Goal: Browse casually: Explore the website without a specific task or goal

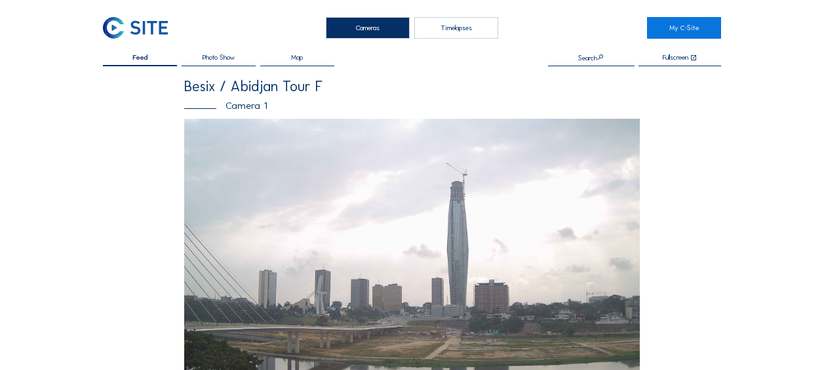
scroll to position [393, 0]
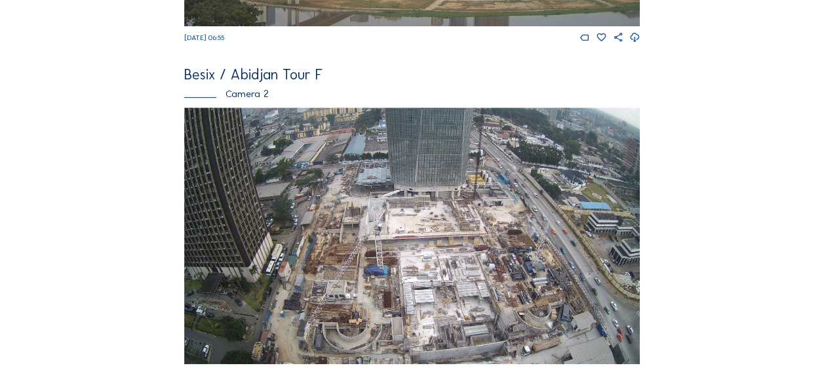
scroll to position [459, 0]
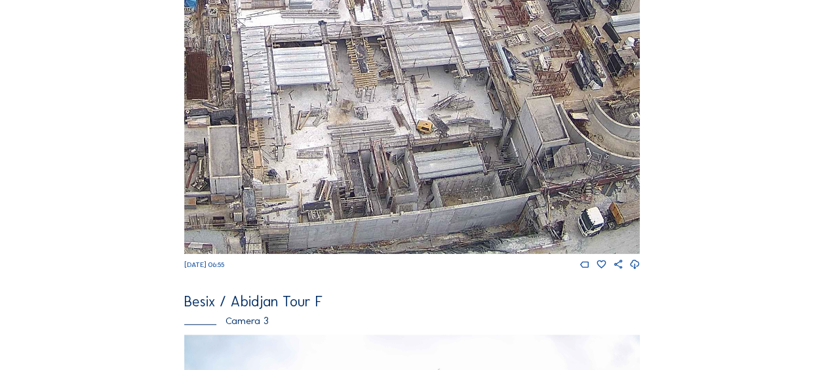
drag, startPoint x: 424, startPoint y: 168, endPoint x: 396, endPoint y: 89, distance: 84.2
click at [396, 89] on img at bounding box center [412, 125] width 456 height 256
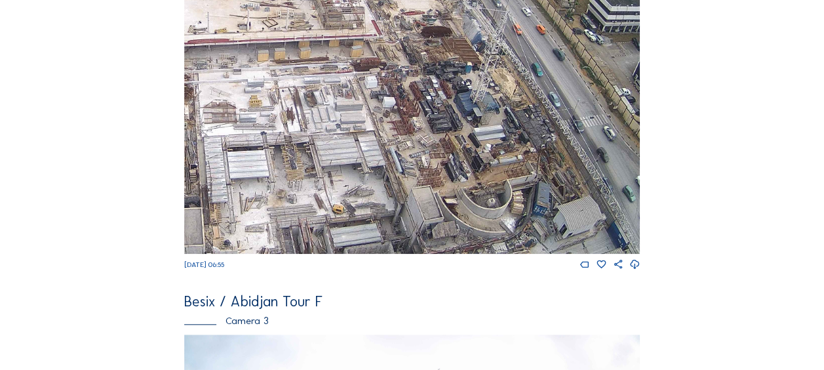
drag, startPoint x: 489, startPoint y: 115, endPoint x: 407, endPoint y: 170, distance: 98.4
click at [407, 170] on img at bounding box center [412, 125] width 456 height 256
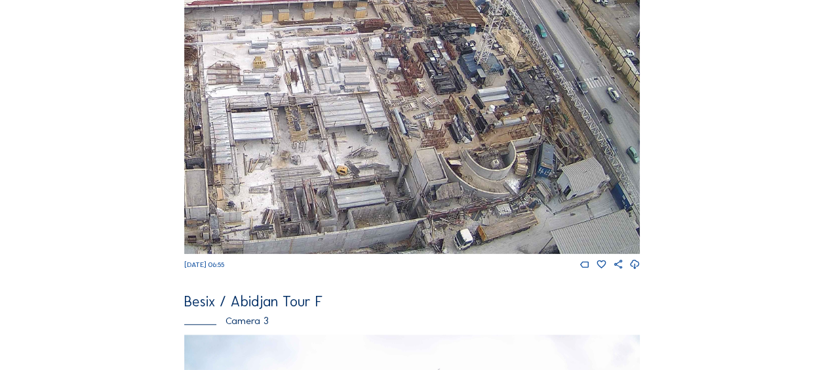
drag, startPoint x: 435, startPoint y: 170, endPoint x: 475, endPoint y: 87, distance: 93.0
click at [475, 87] on img at bounding box center [412, 125] width 456 height 256
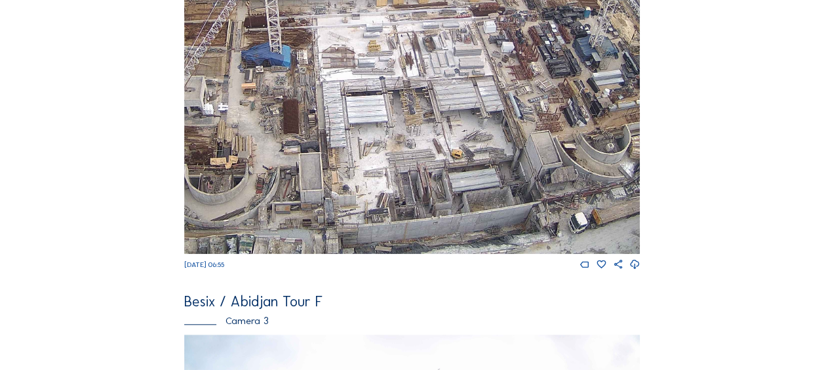
drag, startPoint x: 425, startPoint y: 143, endPoint x: 488, endPoint y: 123, distance: 65.5
click at [488, 122] on img at bounding box center [412, 125] width 456 height 256
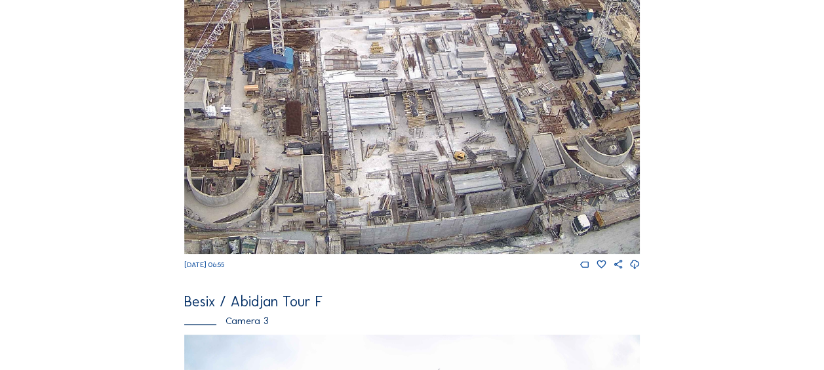
click at [524, 163] on img at bounding box center [412, 125] width 456 height 256
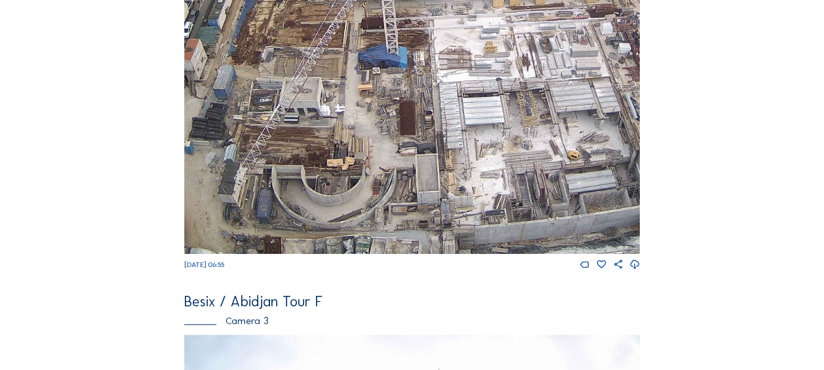
drag, startPoint x: 435, startPoint y: 181, endPoint x: 485, endPoint y: 185, distance: 50.0
click at [485, 185] on img at bounding box center [412, 125] width 456 height 256
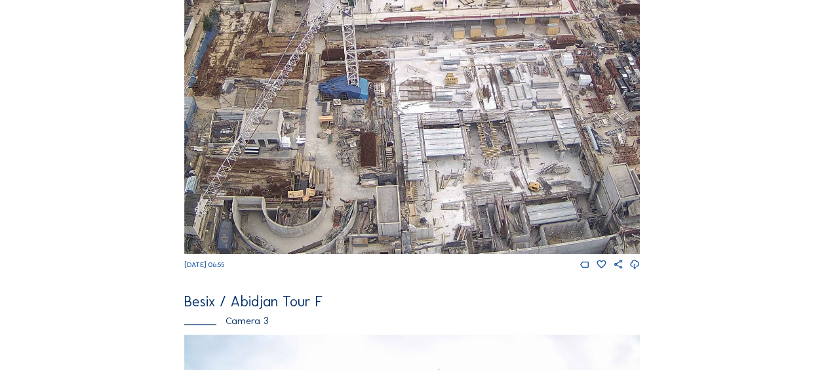
drag, startPoint x: 441, startPoint y: 105, endPoint x: 392, endPoint y: 119, distance: 51.1
click at [352, 133] on img at bounding box center [412, 125] width 456 height 256
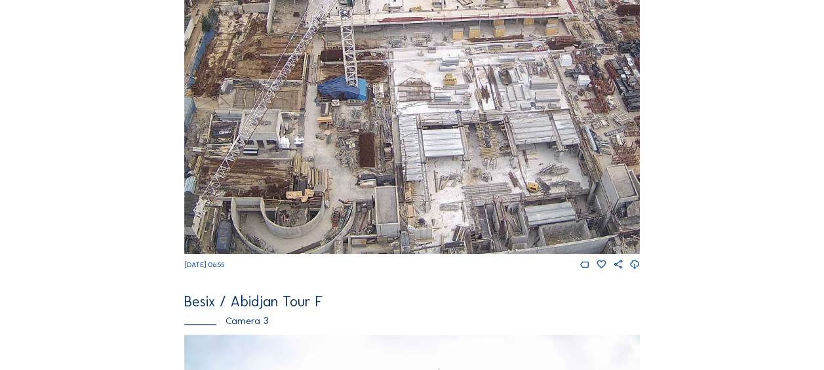
drag, startPoint x: 430, startPoint y: 106, endPoint x: 387, endPoint y: 123, distance: 46.5
click at [386, 123] on img at bounding box center [412, 125] width 456 height 256
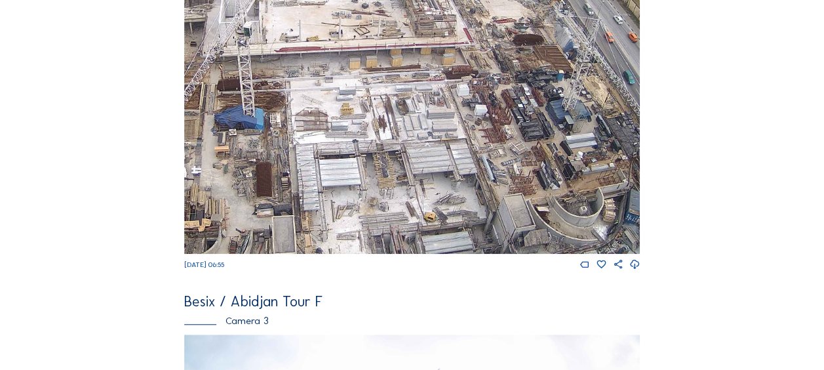
drag, startPoint x: 425, startPoint y: 123, endPoint x: 389, endPoint y: 135, distance: 37.9
click at [389, 135] on img at bounding box center [412, 125] width 456 height 256
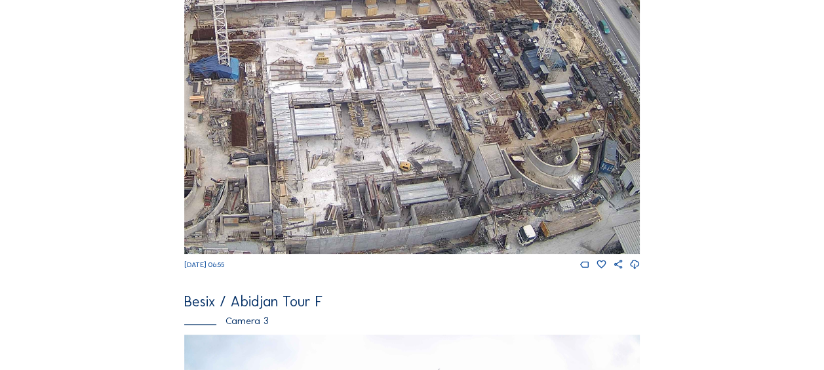
drag, startPoint x: 482, startPoint y: 193, endPoint x: 455, endPoint y: 147, distance: 54.1
click at [454, 140] on img at bounding box center [412, 125] width 456 height 256
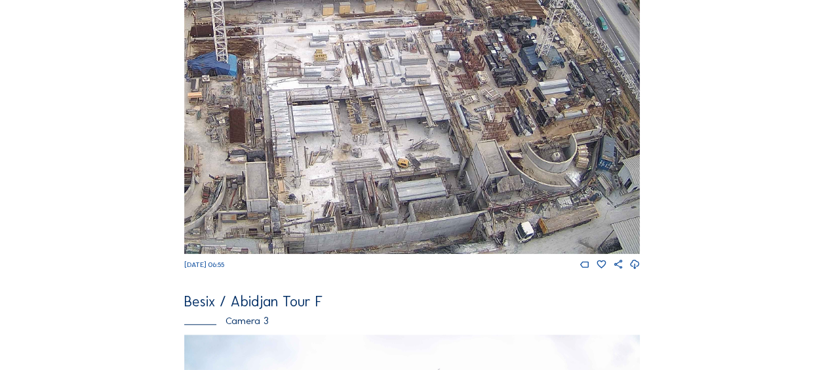
drag, startPoint x: 441, startPoint y: 139, endPoint x: 526, endPoint y: 174, distance: 92.3
click at [526, 174] on img at bounding box center [412, 125] width 456 height 256
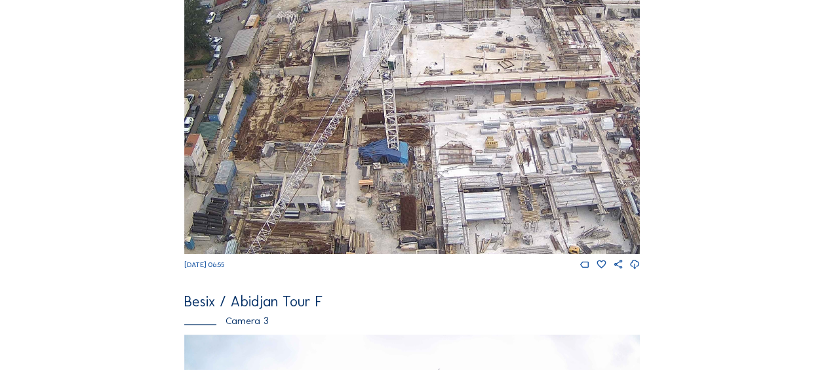
drag, startPoint x: 332, startPoint y: 122, endPoint x: 420, endPoint y: 164, distance: 96.8
click at [422, 165] on img at bounding box center [412, 125] width 456 height 256
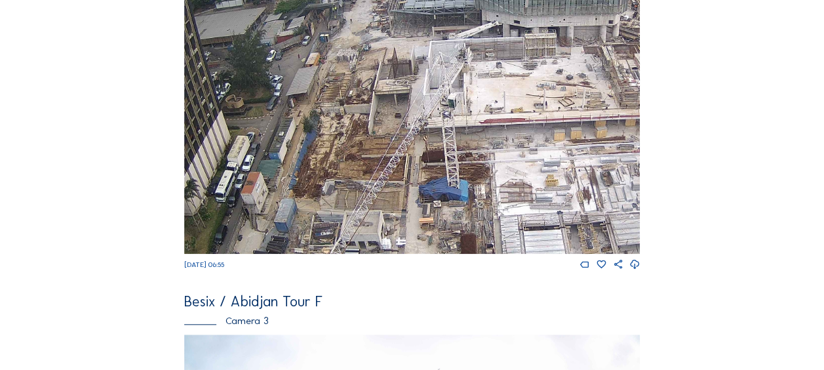
drag, startPoint x: 357, startPoint y: 112, endPoint x: 381, endPoint y: 109, distance: 24.4
click at [413, 159] on img at bounding box center [412, 125] width 456 height 256
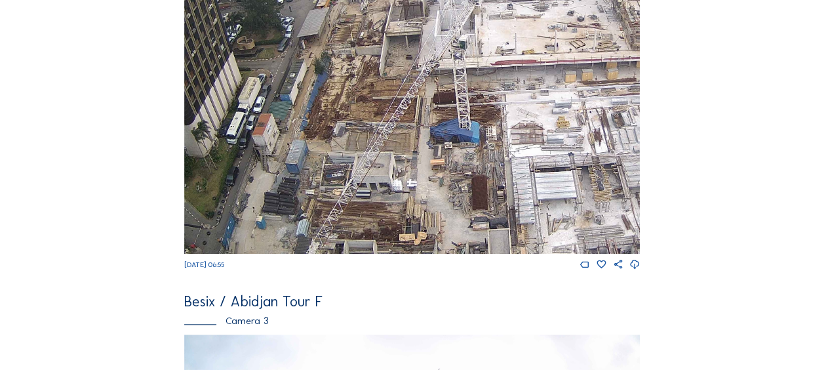
drag, startPoint x: 359, startPoint y: 147, endPoint x: 385, endPoint y: 74, distance: 77.3
click at [385, 74] on img at bounding box center [412, 125] width 456 height 256
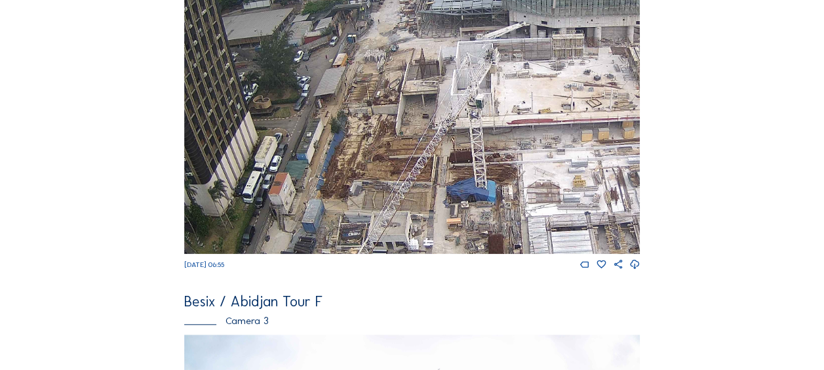
drag, startPoint x: 401, startPoint y: 89, endPoint x: 404, endPoint y: 173, distance: 84.0
click at [404, 173] on img at bounding box center [412, 125] width 456 height 256
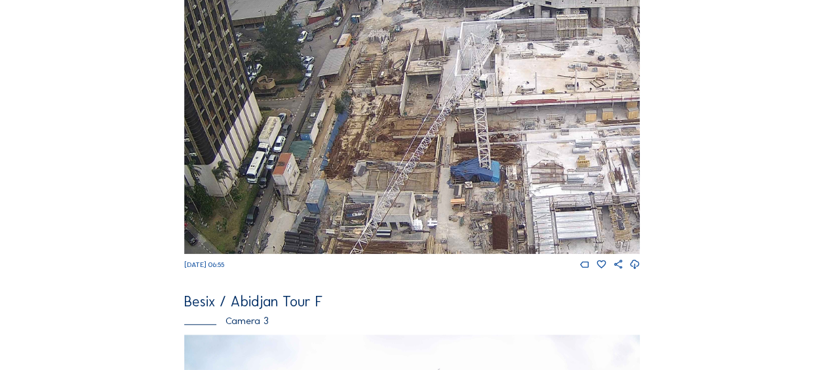
drag, startPoint x: 396, startPoint y: 121, endPoint x: 399, endPoint y: 51, distance: 69.6
click at [399, 51] on img at bounding box center [412, 125] width 456 height 256
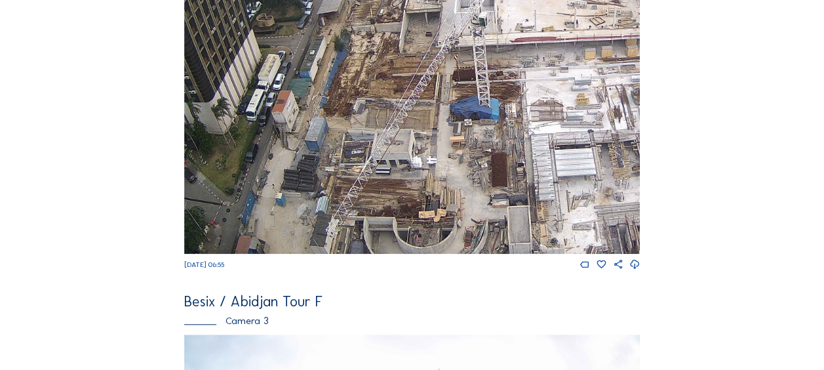
drag, startPoint x: 384, startPoint y: 165, endPoint x: 382, endPoint y: 142, distance: 23.7
click at [382, 142] on img at bounding box center [412, 125] width 456 height 256
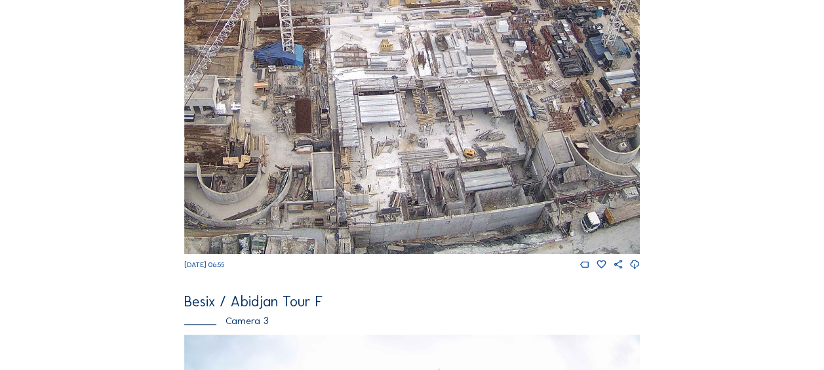
drag, startPoint x: 396, startPoint y: 218, endPoint x: 198, endPoint y: 79, distance: 242.3
click at [198, 79] on img at bounding box center [412, 125] width 456 height 256
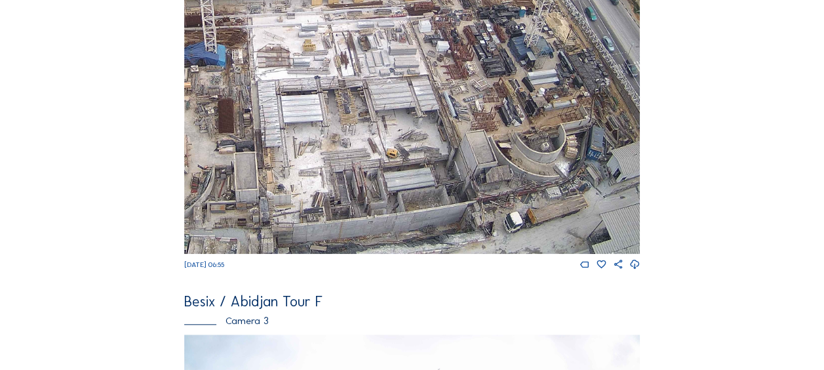
drag, startPoint x: 370, startPoint y: 127, endPoint x: 364, endPoint y: 98, distance: 29.4
click at [362, 104] on img at bounding box center [412, 125] width 456 height 256
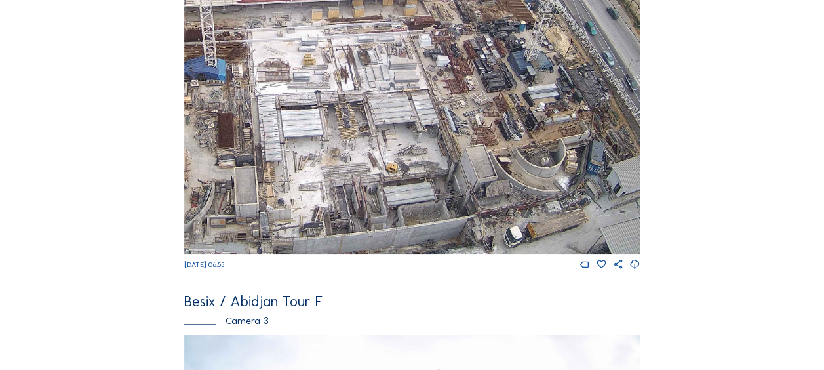
drag, startPoint x: 492, startPoint y: 83, endPoint x: 508, endPoint y: 126, distance: 46.3
click at [509, 126] on img at bounding box center [412, 125] width 456 height 256
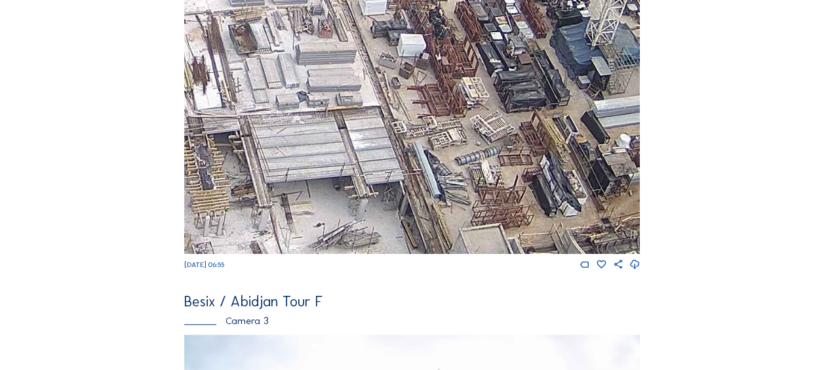
drag, startPoint x: 449, startPoint y: 155, endPoint x: 447, endPoint y: 168, distance: 13.3
click at [447, 168] on img at bounding box center [412, 125] width 456 height 256
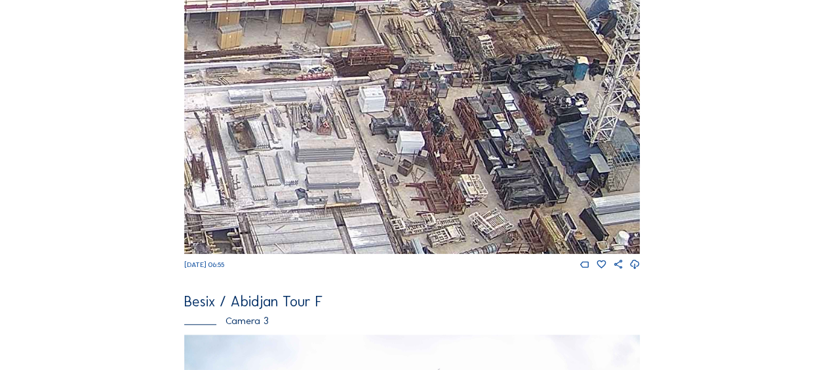
drag, startPoint x: 472, startPoint y: 195, endPoint x: 472, endPoint y: 206, distance: 10.5
click at [472, 206] on img at bounding box center [412, 125] width 456 height 256
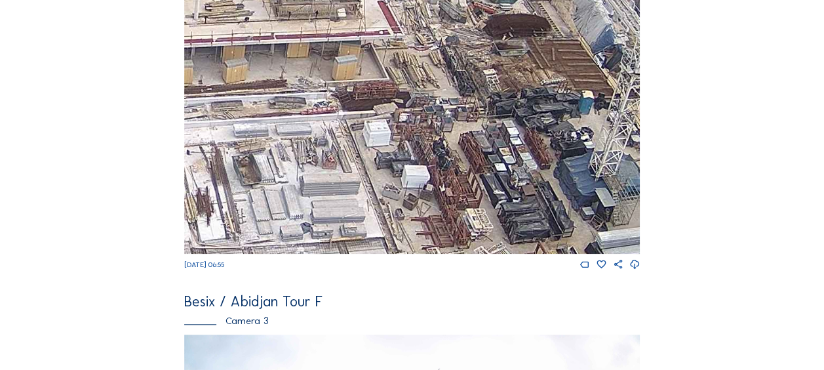
drag, startPoint x: 465, startPoint y: 172, endPoint x: 469, endPoint y: 198, distance: 26.0
click at [469, 198] on img at bounding box center [412, 125] width 456 height 256
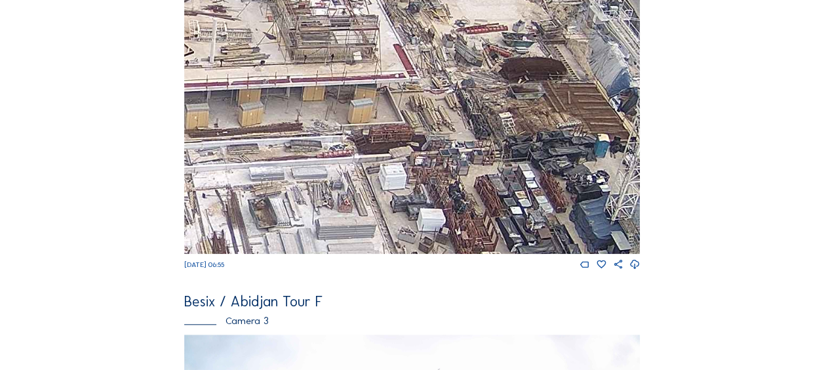
drag, startPoint x: 467, startPoint y: 60, endPoint x: 481, endPoint y: 87, distance: 29.6
click at [475, 98] on img at bounding box center [412, 125] width 456 height 256
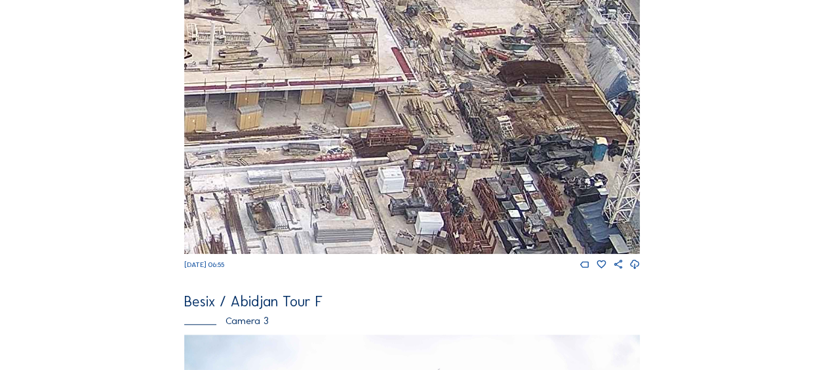
drag, startPoint x: 298, startPoint y: 180, endPoint x: 339, endPoint y: 106, distance: 84.2
click at [338, 106] on img at bounding box center [412, 125] width 456 height 256
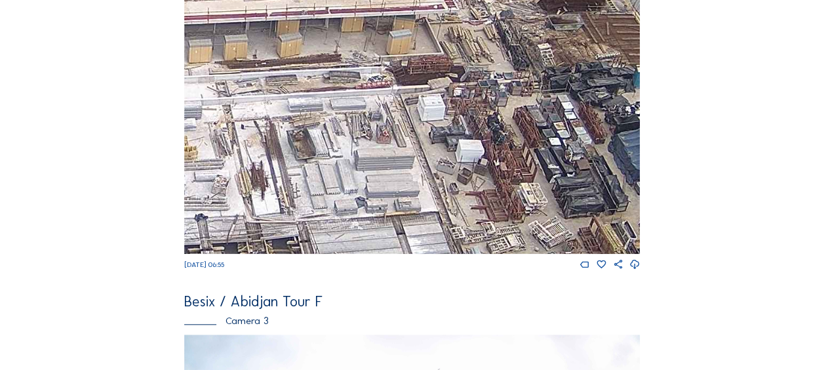
drag, startPoint x: 285, startPoint y: 152, endPoint x: 374, endPoint y: 106, distance: 100.3
click at [374, 106] on img at bounding box center [412, 125] width 456 height 256
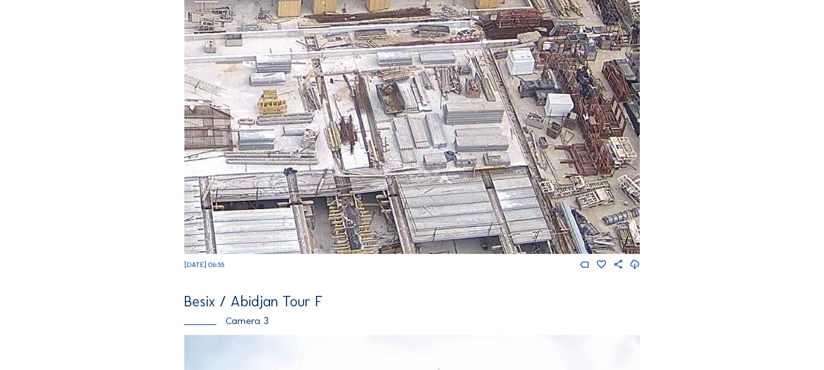
drag, startPoint x: 283, startPoint y: 137, endPoint x: 315, endPoint y: 126, distance: 34.0
click at [313, 127] on img at bounding box center [412, 125] width 456 height 256
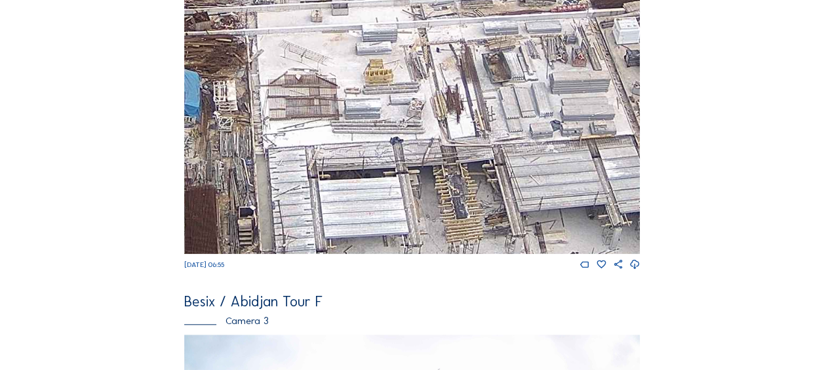
drag, startPoint x: 258, startPoint y: 178, endPoint x: 385, endPoint y: 127, distance: 137.1
click at [385, 127] on img at bounding box center [412, 125] width 456 height 256
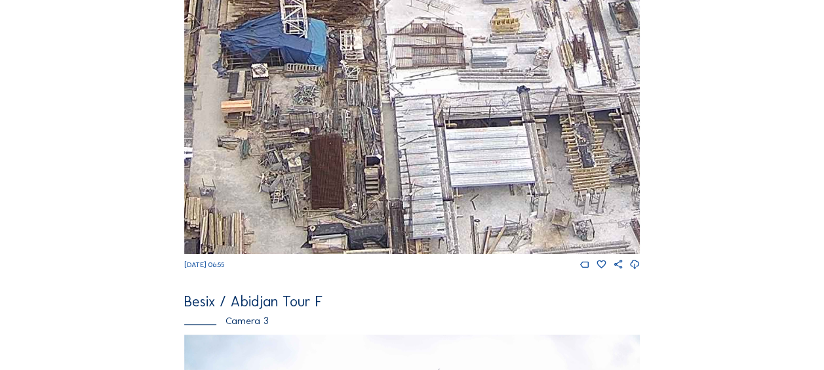
drag, startPoint x: 266, startPoint y: 168, endPoint x: 382, endPoint y: 163, distance: 116.2
click at [382, 163] on img at bounding box center [412, 125] width 456 height 256
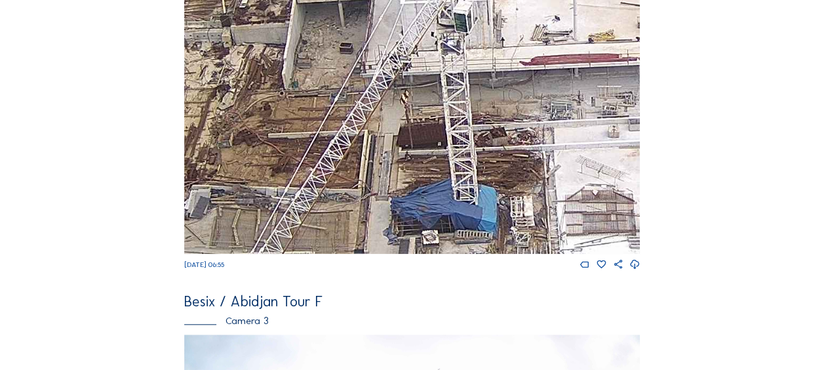
drag, startPoint x: 451, startPoint y: 116, endPoint x: 489, endPoint y: 227, distance: 117.1
click at [489, 227] on img at bounding box center [412, 125] width 456 height 256
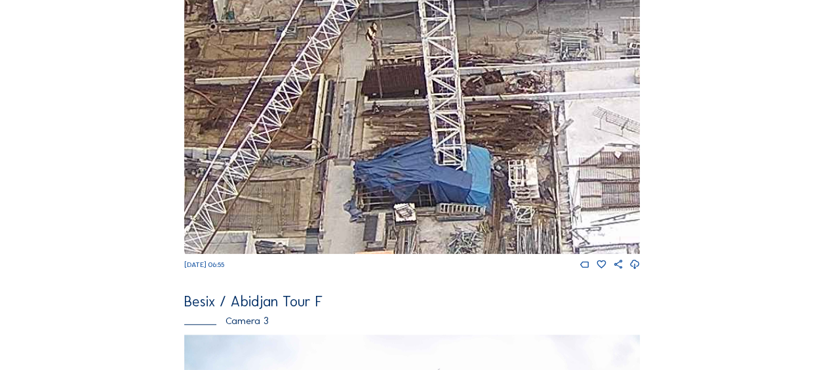
drag, startPoint x: 463, startPoint y: 201, endPoint x: 414, endPoint y: 130, distance: 85.8
click at [415, 130] on img at bounding box center [412, 125] width 456 height 256
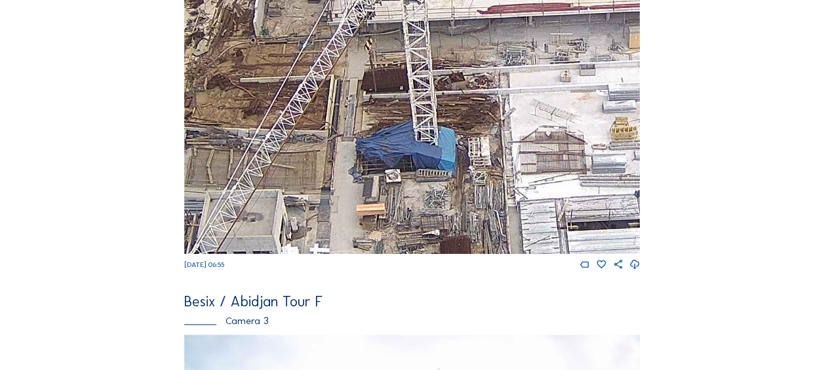
drag, startPoint x: 420, startPoint y: 205, endPoint x: 387, endPoint y: 132, distance: 79.5
click at [387, 132] on img at bounding box center [412, 125] width 456 height 256
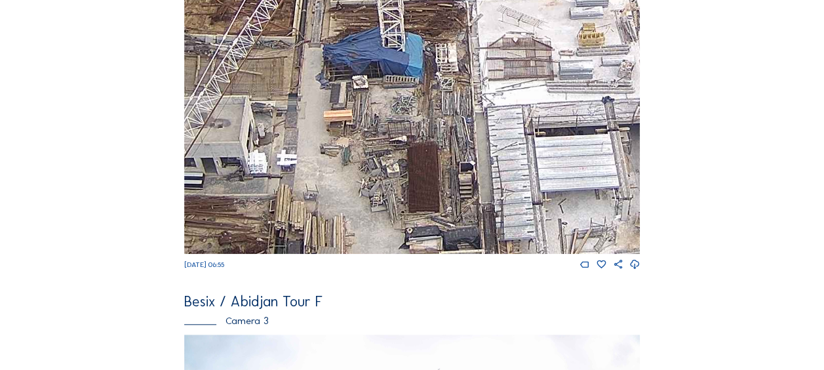
drag, startPoint x: 389, startPoint y: 190, endPoint x: 376, endPoint y: 155, distance: 37.7
click at [376, 155] on img at bounding box center [412, 125] width 456 height 256
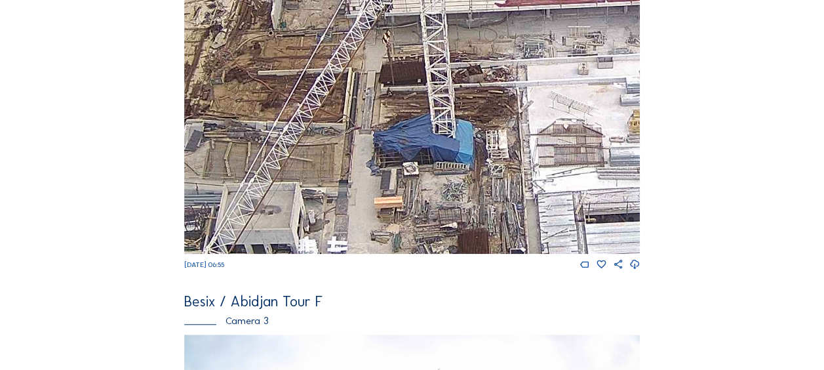
drag, startPoint x: 326, startPoint y: 147, endPoint x: 373, endPoint y: 223, distance: 89.2
click at [378, 233] on img at bounding box center [412, 125] width 456 height 256
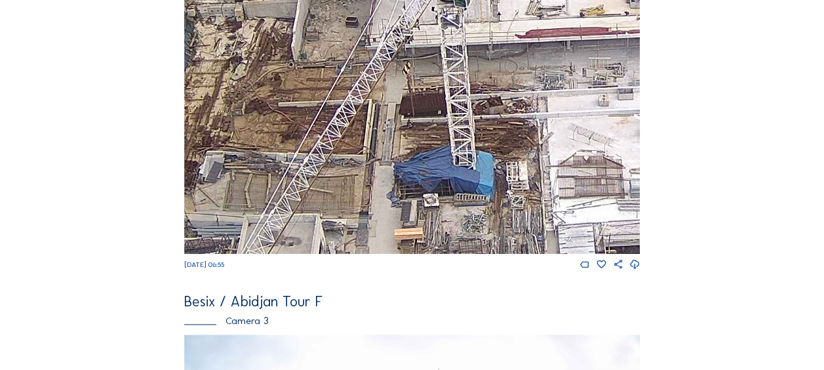
drag, startPoint x: 307, startPoint y: 28, endPoint x: 324, endPoint y: 90, distance: 65.2
click at [324, 90] on img at bounding box center [412, 125] width 456 height 256
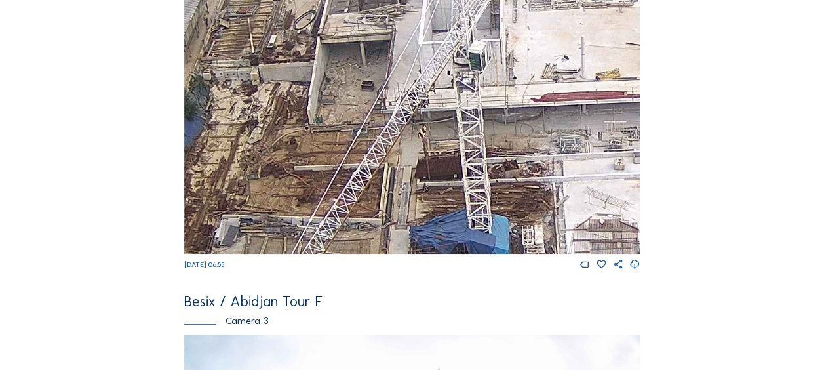
drag, startPoint x: 379, startPoint y: 87, endPoint x: 376, endPoint y: 106, distance: 18.5
click at [376, 106] on img at bounding box center [412, 125] width 456 height 256
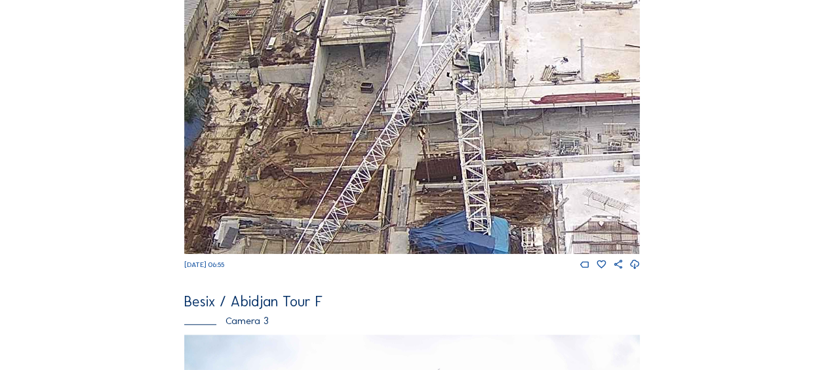
drag, startPoint x: 402, startPoint y: 208, endPoint x: 368, endPoint y: 107, distance: 106.3
click at [369, 107] on img at bounding box center [412, 125] width 456 height 256
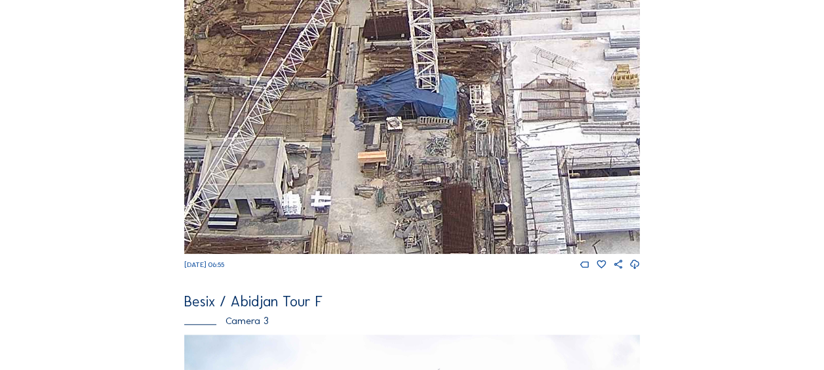
drag, startPoint x: 374, startPoint y: 151, endPoint x: 356, endPoint y: 92, distance: 61.0
click at [356, 92] on img at bounding box center [412, 125] width 456 height 256
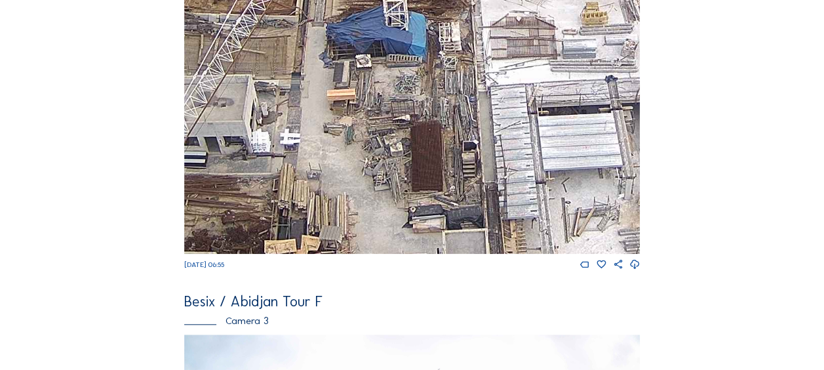
drag, startPoint x: 372, startPoint y: 194, endPoint x: 342, endPoint y: 132, distance: 69.2
click at [342, 132] on img at bounding box center [412, 125] width 456 height 256
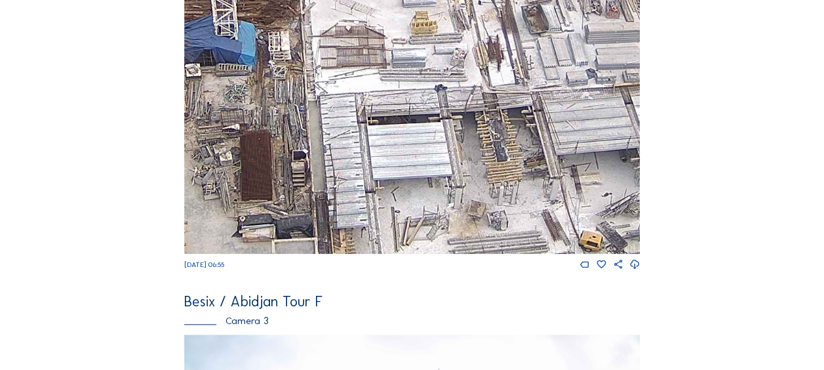
drag, startPoint x: 569, startPoint y: 191, endPoint x: 399, endPoint y: 201, distance: 170.7
click at [399, 201] on img at bounding box center [412, 125] width 456 height 256
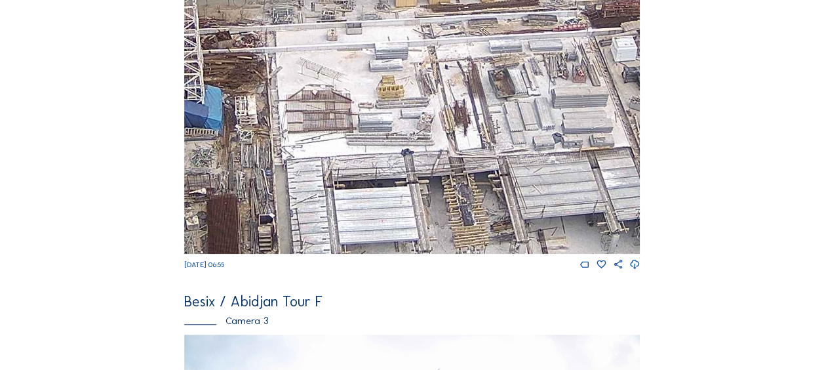
drag, startPoint x: 431, startPoint y: 142, endPoint x: 406, endPoint y: 196, distance: 59.6
click at [406, 196] on img at bounding box center [412, 125] width 456 height 256
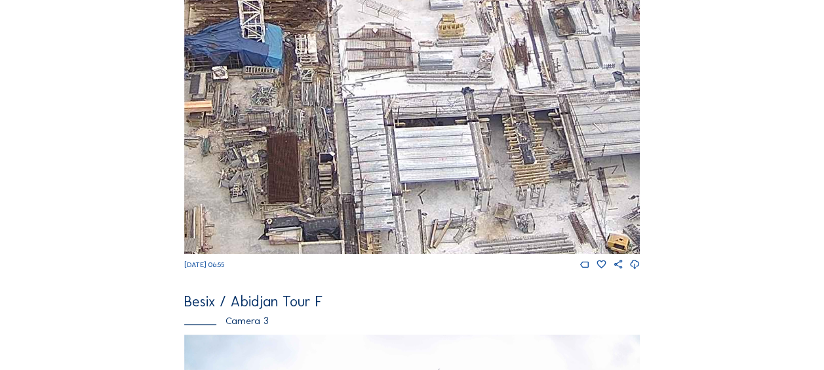
drag, startPoint x: 334, startPoint y: 199, endPoint x: 389, endPoint y: 142, distance: 78.4
click at [389, 142] on img at bounding box center [412, 125] width 456 height 256
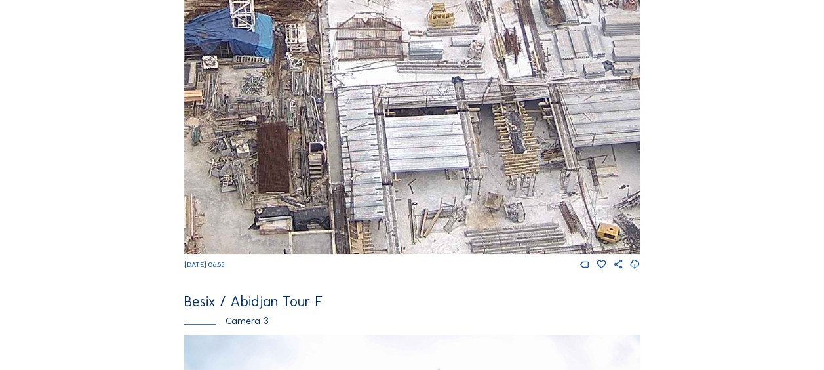
drag, startPoint x: 340, startPoint y: 160, endPoint x: 248, endPoint y: 138, distance: 94.3
click at [248, 138] on img at bounding box center [412, 125] width 456 height 256
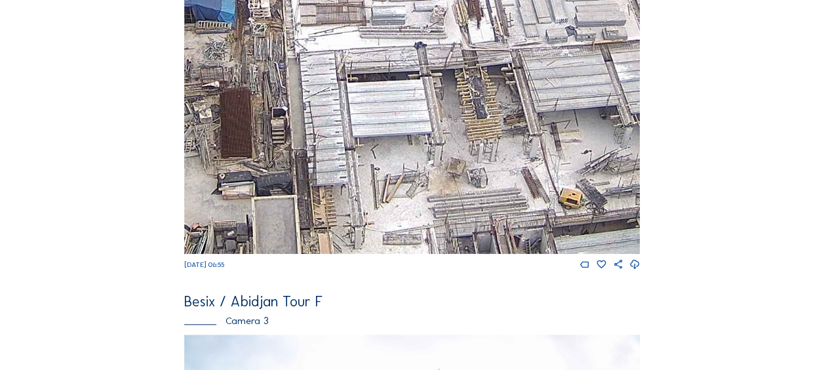
drag, startPoint x: 303, startPoint y: 179, endPoint x: 344, endPoint y: 161, distance: 45.2
click at [344, 161] on img at bounding box center [412, 125] width 456 height 256
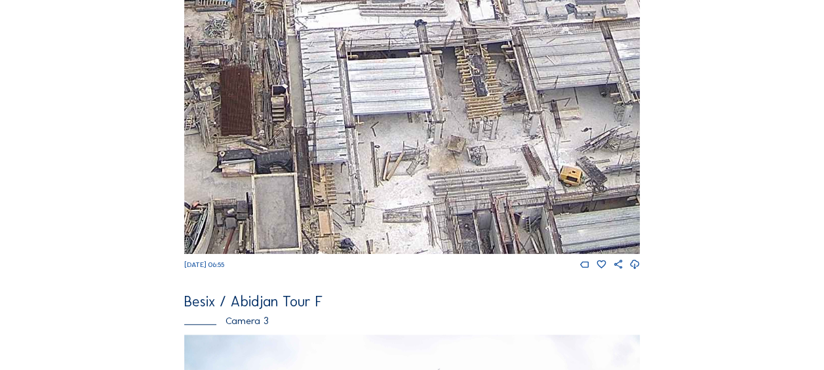
drag, startPoint x: 345, startPoint y: 185, endPoint x: 355, endPoint y: 105, distance: 80.6
click at [355, 107] on img at bounding box center [412, 125] width 456 height 256
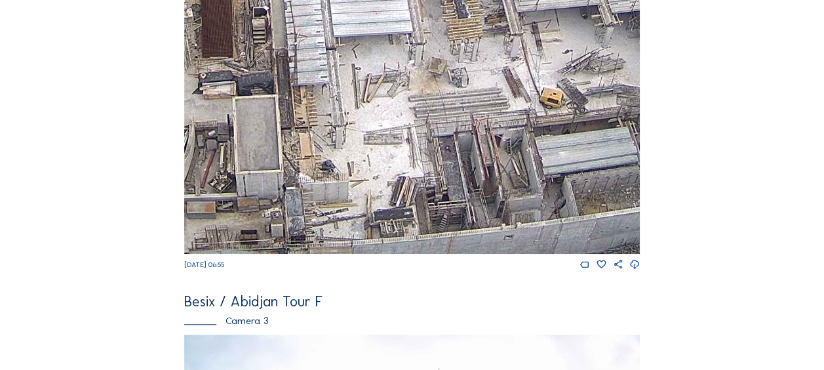
drag, startPoint x: 308, startPoint y: 210, endPoint x: 275, endPoint y: 183, distance: 42.9
click at [275, 183] on img at bounding box center [412, 125] width 456 height 256
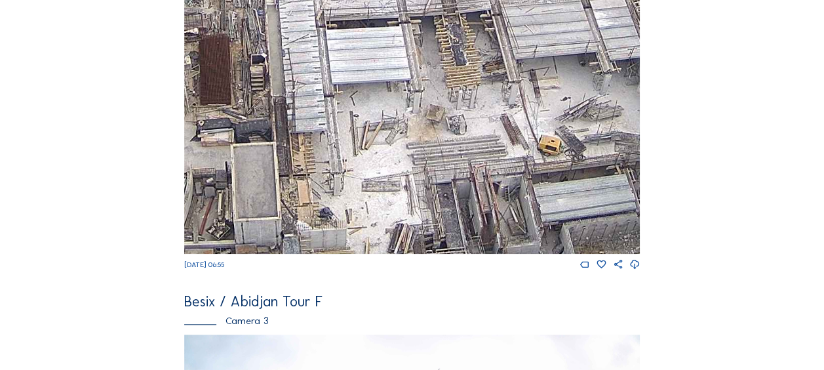
drag, startPoint x: 300, startPoint y: 146, endPoint x: 303, endPoint y: 198, distance: 51.9
click at [303, 198] on img at bounding box center [412, 125] width 456 height 256
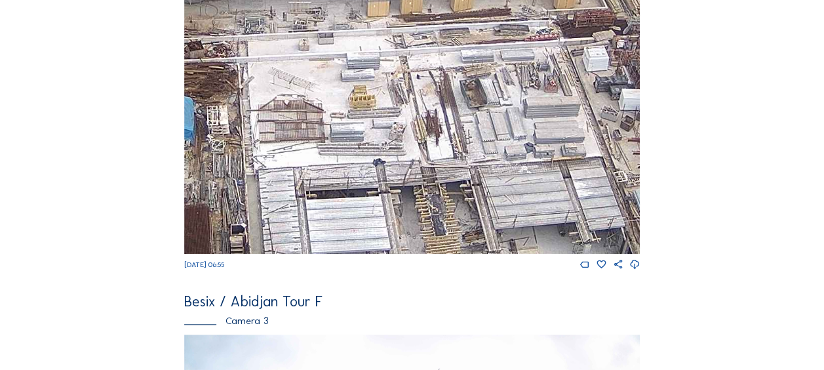
drag, startPoint x: 307, startPoint y: 62, endPoint x: 287, endPoint y: 231, distance: 171.0
click at [287, 231] on img at bounding box center [412, 125] width 456 height 256
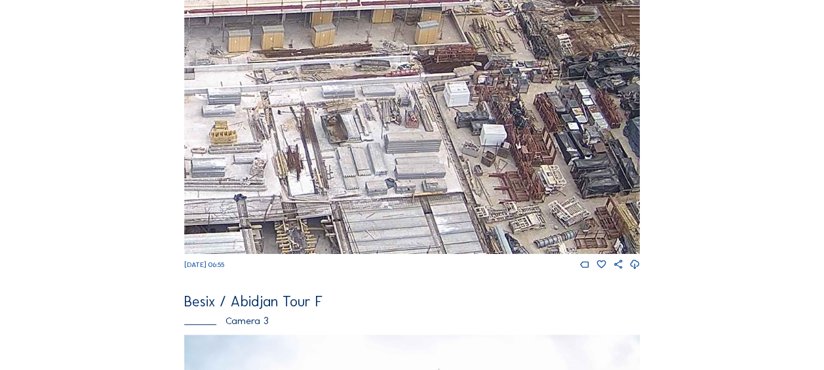
drag, startPoint x: 507, startPoint y: 146, endPoint x: 368, endPoint y: 181, distance: 143.4
click at [368, 181] on img at bounding box center [412, 125] width 456 height 256
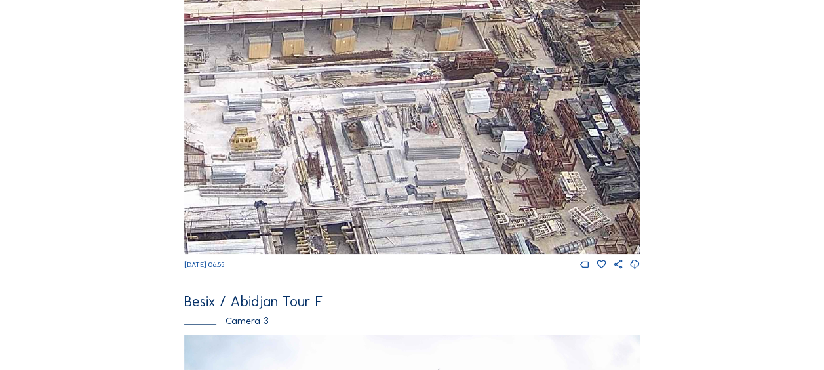
drag, startPoint x: 435, startPoint y: 138, endPoint x: 456, endPoint y: 146, distance: 21.8
click at [456, 146] on img at bounding box center [412, 125] width 456 height 256
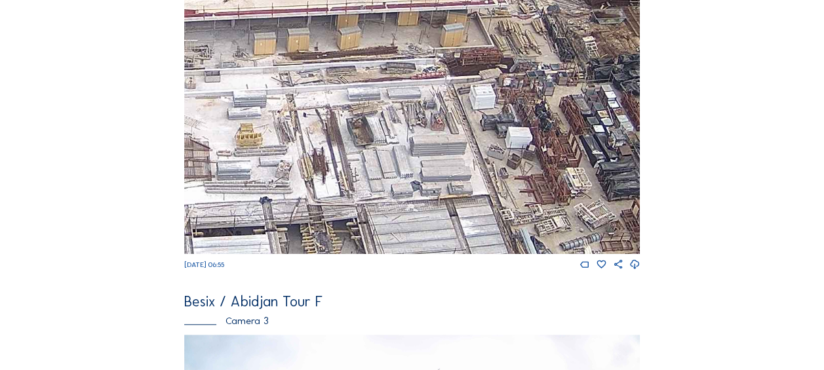
drag, startPoint x: 319, startPoint y: 165, endPoint x: 375, endPoint y: 113, distance: 77.0
click at [375, 113] on img at bounding box center [412, 125] width 456 height 256
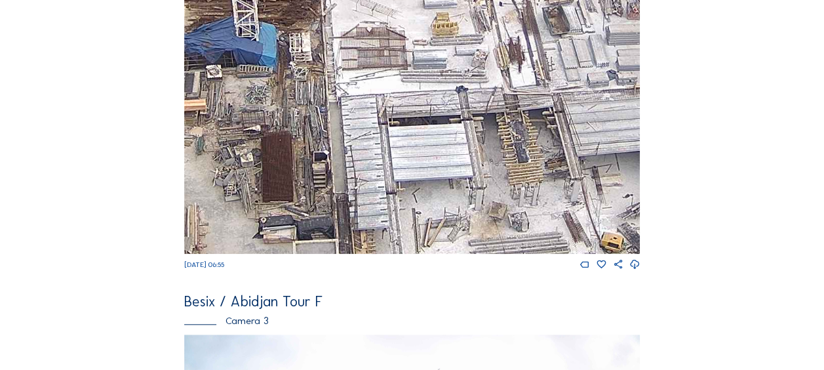
drag, startPoint x: 346, startPoint y: 134, endPoint x: 502, endPoint y: 69, distance: 168.7
click at [502, 69] on img at bounding box center [412, 125] width 456 height 256
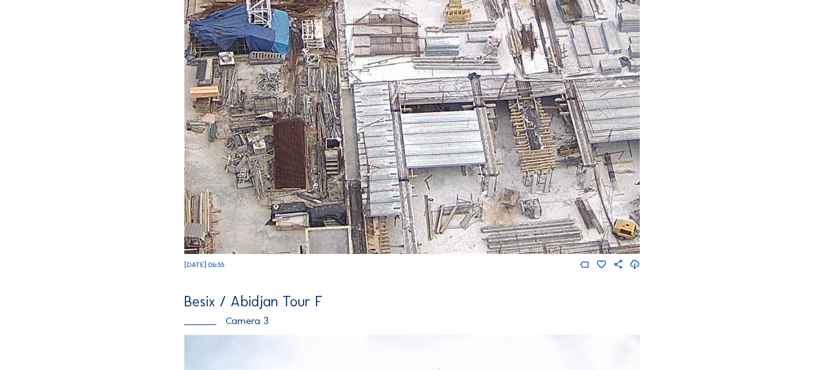
drag, startPoint x: 423, startPoint y: 152, endPoint x: 458, endPoint y: 127, distance: 42.8
click at [458, 127] on img at bounding box center [412, 125] width 456 height 256
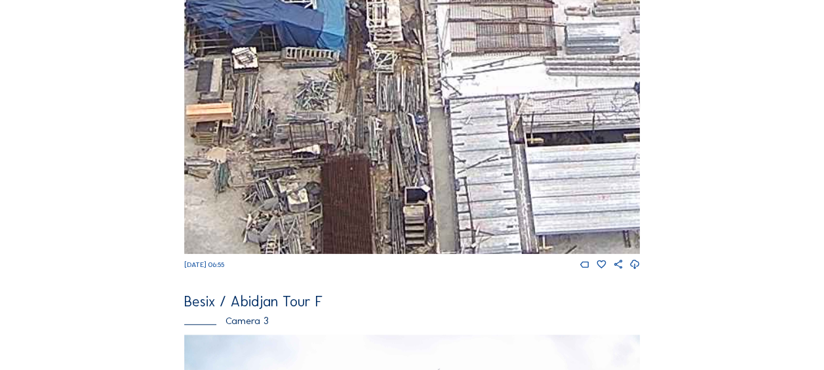
drag, startPoint x: 304, startPoint y: 91, endPoint x: 332, endPoint y: 160, distance: 74.4
click at [332, 160] on img at bounding box center [412, 125] width 456 height 256
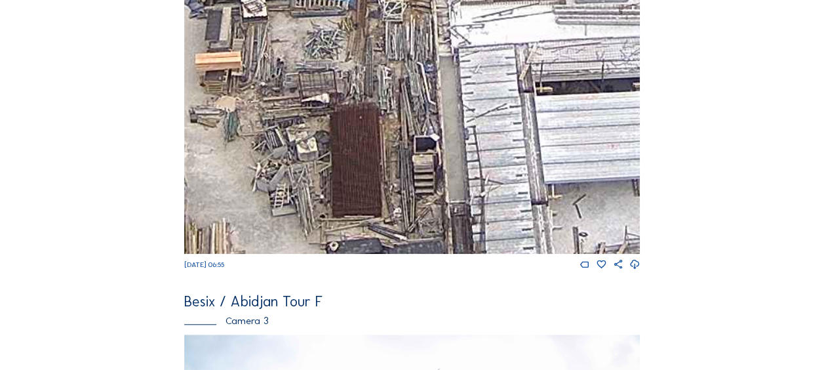
drag, startPoint x: 325, startPoint y: 210, endPoint x: 353, endPoint y: 116, distance: 98.5
click at [353, 115] on img at bounding box center [412, 125] width 456 height 256
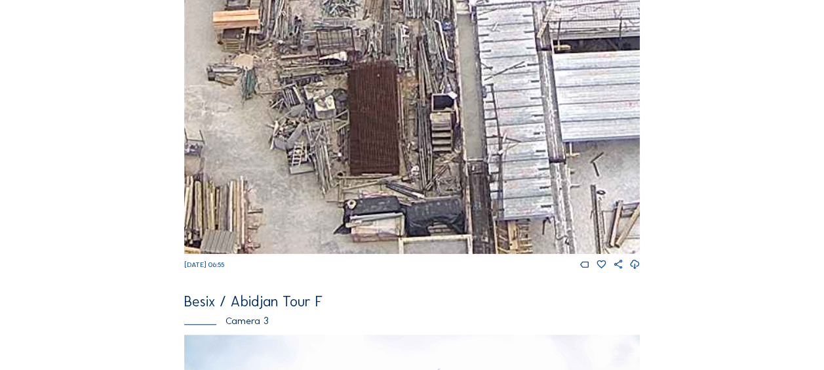
drag, startPoint x: 334, startPoint y: 161, endPoint x: 358, endPoint y: 126, distance: 42.5
click at [358, 126] on img at bounding box center [412, 125] width 456 height 256
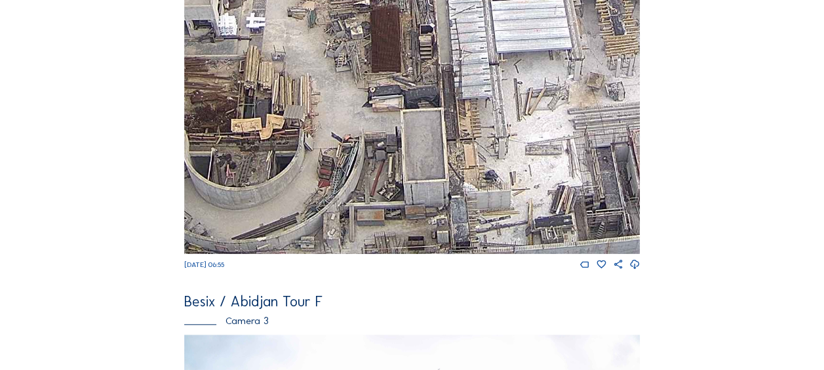
drag, startPoint x: 359, startPoint y: 239, endPoint x: 359, endPoint y: 172, distance: 66.2
click at [359, 172] on img at bounding box center [412, 125] width 456 height 256
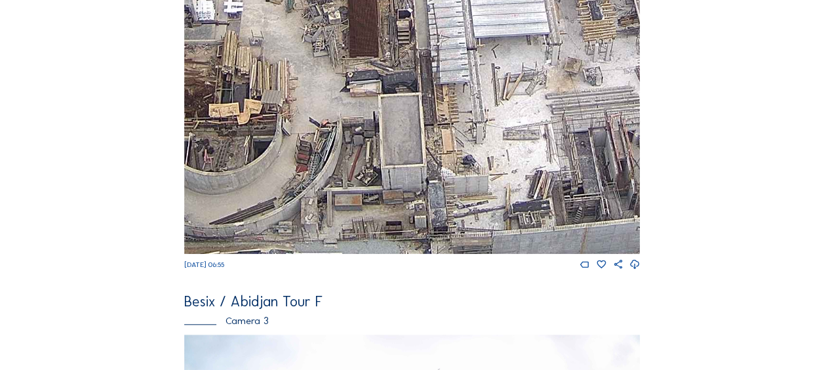
drag, startPoint x: 351, startPoint y: 223, endPoint x: 325, endPoint y: 207, distance: 30.6
click at [326, 207] on img at bounding box center [412, 125] width 456 height 256
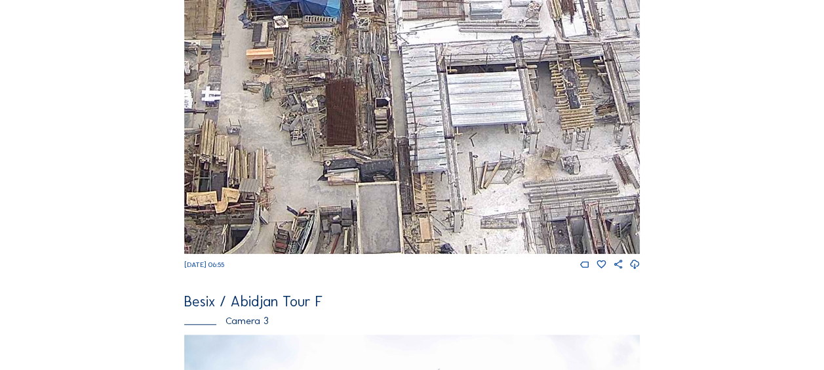
drag, startPoint x: 367, startPoint y: 100, endPoint x: 347, endPoint y: 191, distance: 93.2
click at [347, 191] on img at bounding box center [412, 125] width 456 height 256
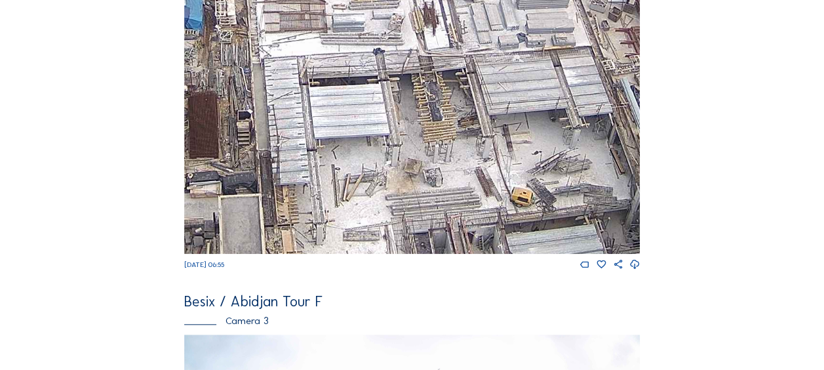
drag, startPoint x: 551, startPoint y: 132, endPoint x: 349, endPoint y: 157, distance: 204.1
click at [349, 157] on img at bounding box center [412, 125] width 456 height 256
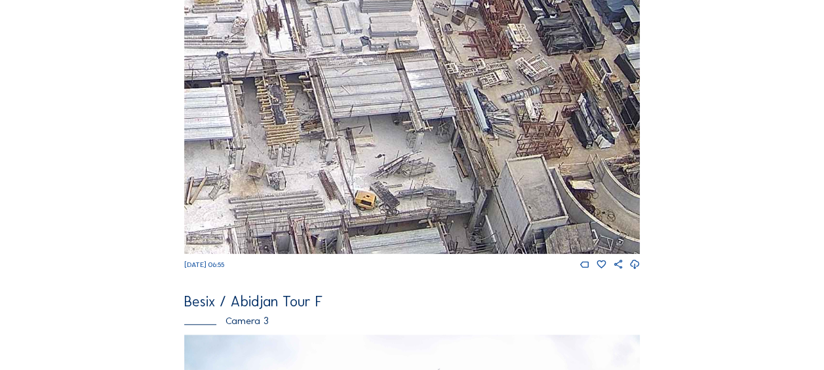
drag, startPoint x: 492, startPoint y: 138, endPoint x: 395, endPoint y: 128, distance: 97.5
click at [395, 128] on img at bounding box center [412, 125] width 456 height 256
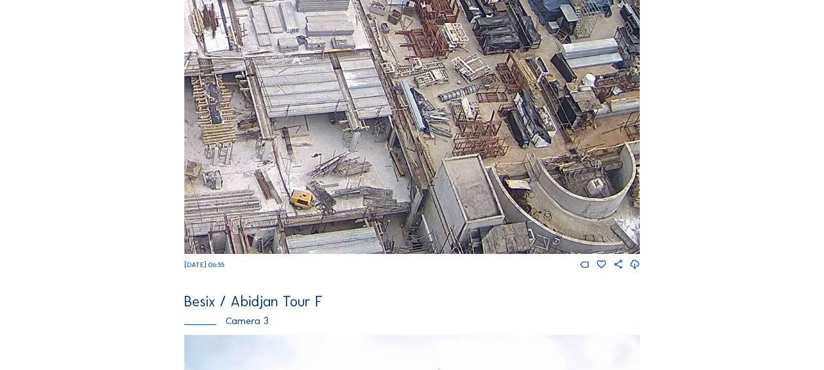
drag, startPoint x: 426, startPoint y: 127, endPoint x: 399, endPoint y: 132, distance: 27.9
click at [399, 132] on img at bounding box center [412, 125] width 456 height 256
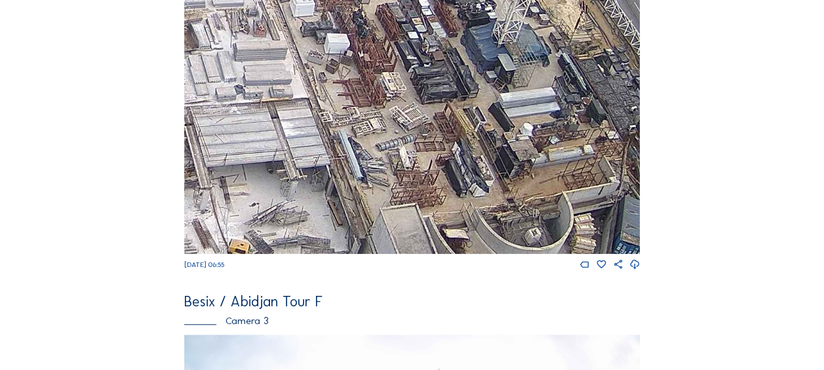
drag, startPoint x: 463, startPoint y: 119, endPoint x: 403, endPoint y: 167, distance: 76.5
click at [403, 167] on img at bounding box center [412, 125] width 456 height 256
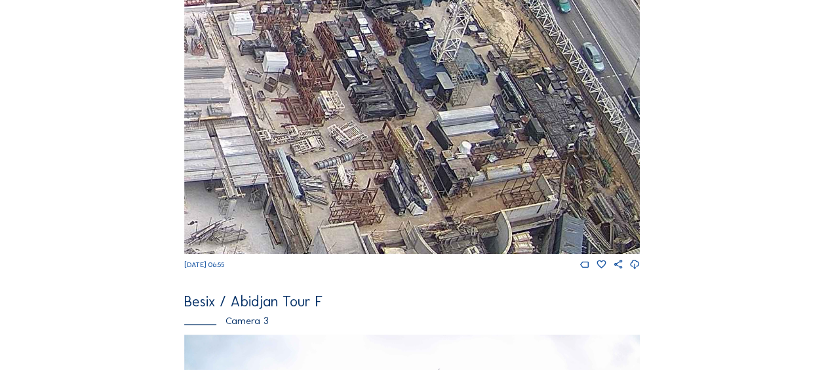
drag, startPoint x: 452, startPoint y: 139, endPoint x: 390, endPoint y: 157, distance: 64.3
click at [390, 157] on img at bounding box center [412, 125] width 456 height 256
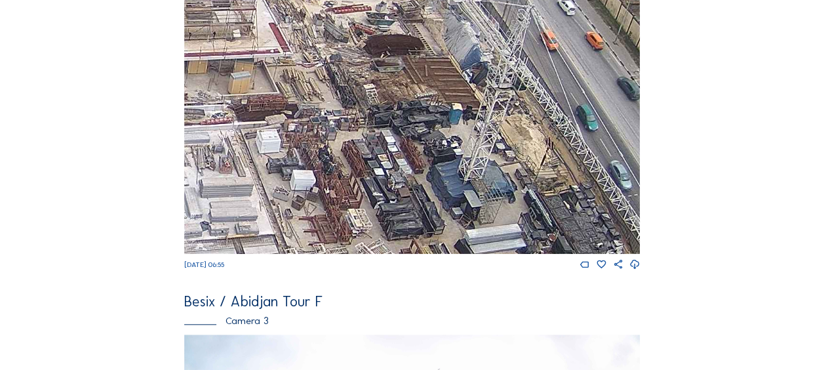
drag, startPoint x: 463, startPoint y: 119, endPoint x: 490, endPoint y: 237, distance: 121.2
click at [490, 237] on img at bounding box center [412, 125] width 456 height 256
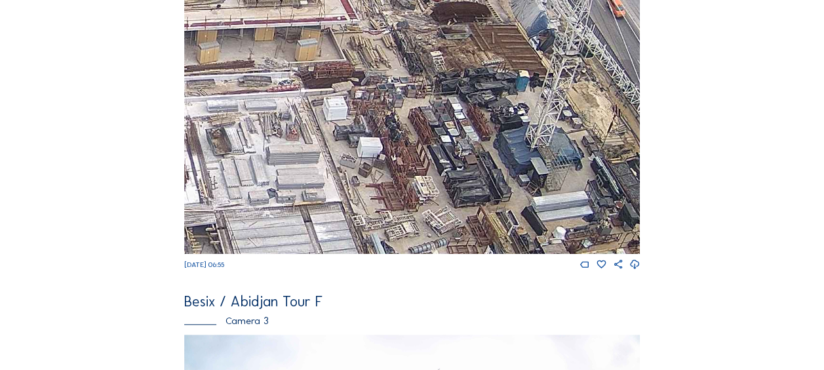
drag, startPoint x: 342, startPoint y: 88, endPoint x: 409, endPoint y: 55, distance: 74.5
click at [409, 55] on img at bounding box center [412, 125] width 456 height 256
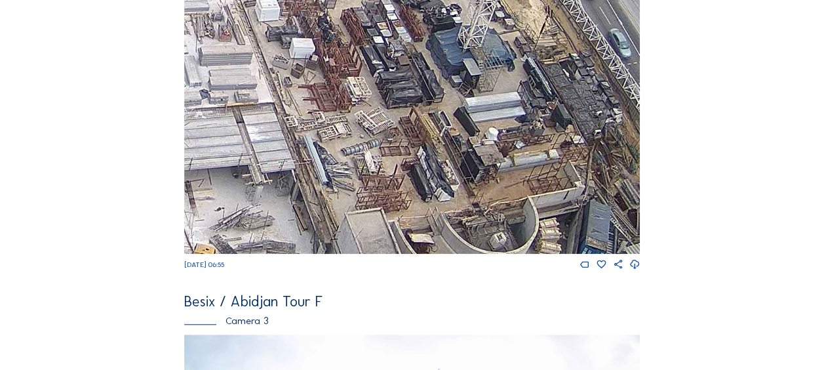
drag, startPoint x: 413, startPoint y: 118, endPoint x: 367, endPoint y: 49, distance: 82.7
click at [367, 49] on img at bounding box center [412, 125] width 456 height 256
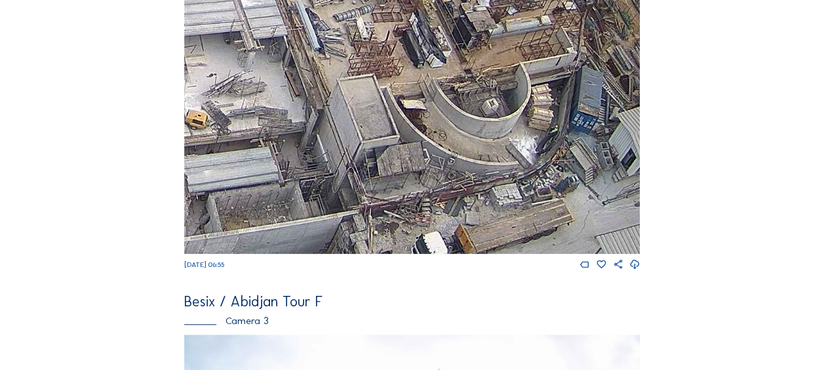
drag, startPoint x: 427, startPoint y: 178, endPoint x: 406, endPoint y: 94, distance: 87.1
click at [436, 70] on img at bounding box center [412, 125] width 456 height 256
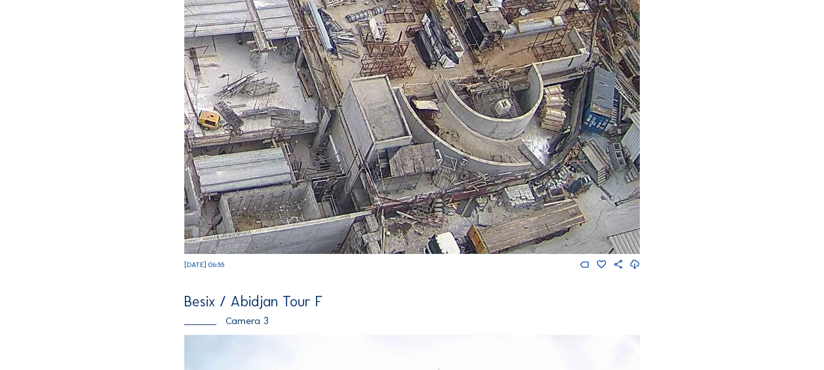
drag, startPoint x: 368, startPoint y: 117, endPoint x: 481, endPoint y: 102, distance: 114.5
click at [499, 90] on img at bounding box center [412, 125] width 456 height 256
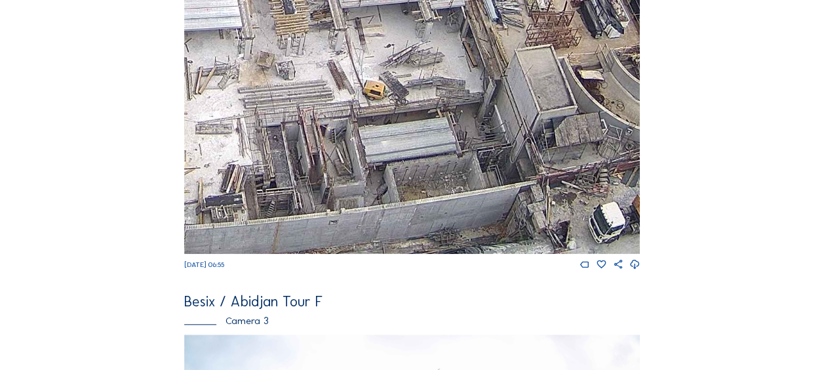
drag, startPoint x: 313, startPoint y: 146, endPoint x: 377, endPoint y: 139, distance: 63.9
click at [377, 139] on img at bounding box center [412, 125] width 456 height 256
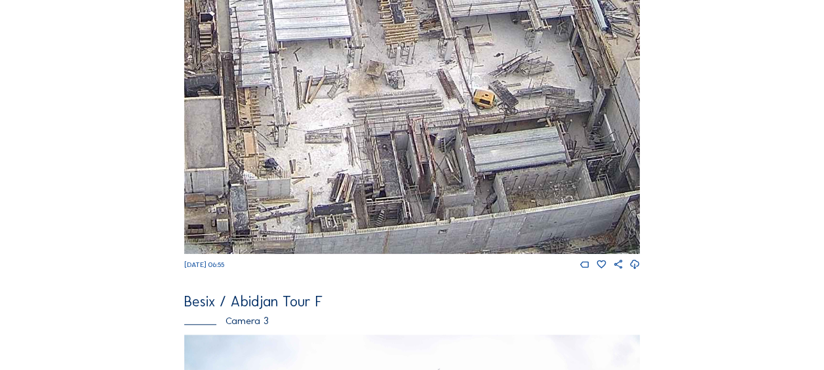
drag, startPoint x: 342, startPoint y: 136, endPoint x: 382, endPoint y: 136, distance: 40.0
click at [429, 148] on img at bounding box center [412, 125] width 456 height 256
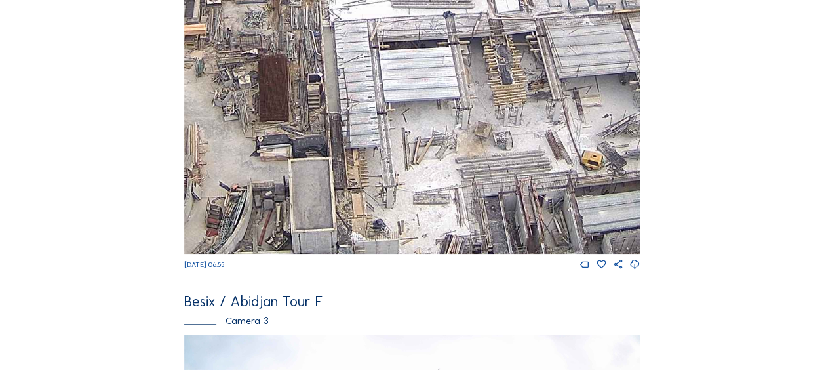
drag, startPoint x: 361, startPoint y: 133, endPoint x: 452, endPoint y: 193, distance: 108.9
click at [472, 198] on img at bounding box center [412, 125] width 456 height 256
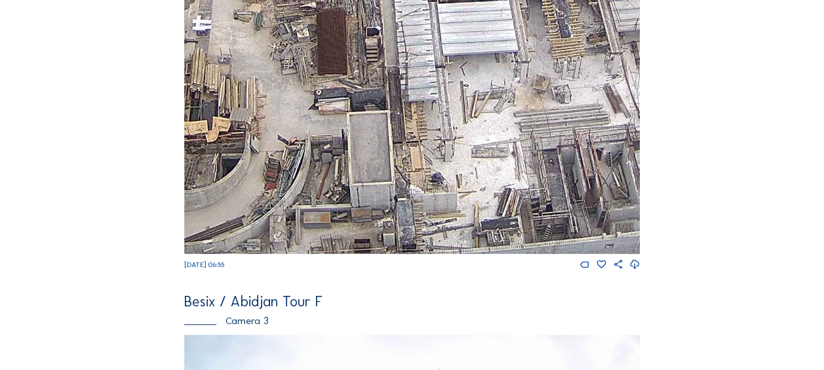
drag, startPoint x: 364, startPoint y: 174, endPoint x: 421, endPoint y: 125, distance: 75.7
click at [421, 124] on img at bounding box center [412, 125] width 456 height 256
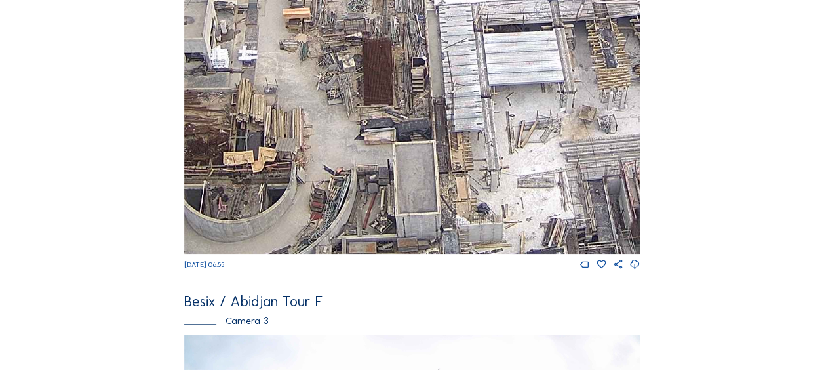
drag, startPoint x: 410, startPoint y: 159, endPoint x: 465, endPoint y: 203, distance: 70.8
click at [473, 208] on img at bounding box center [412, 125] width 456 height 256
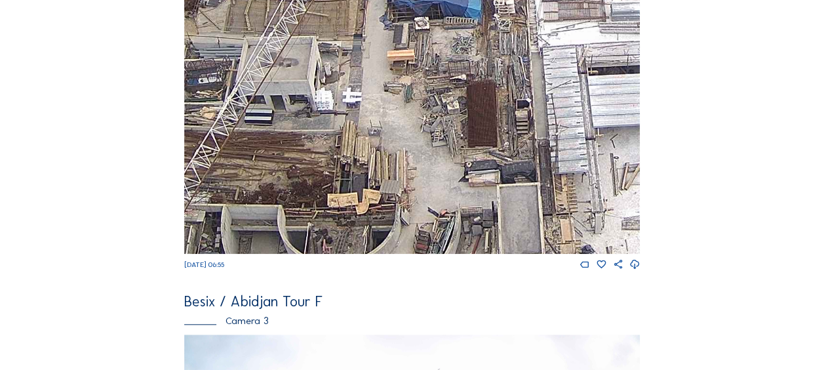
drag, startPoint x: 428, startPoint y: 134, endPoint x: 454, endPoint y: 142, distance: 26.6
click at [454, 142] on img at bounding box center [412, 125] width 456 height 256
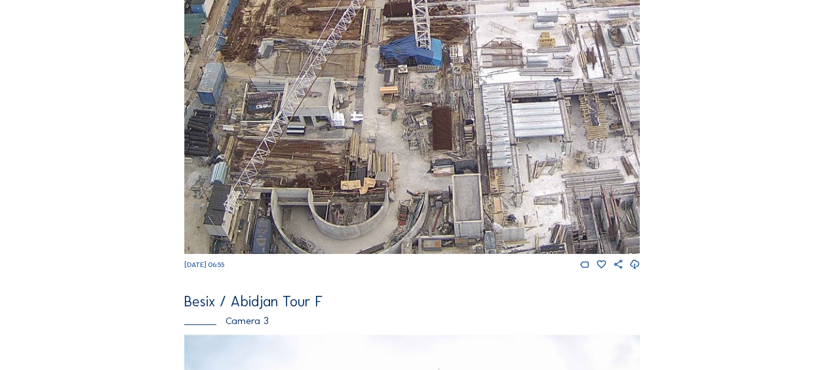
drag, startPoint x: 420, startPoint y: 90, endPoint x: 374, endPoint y: 119, distance: 54.2
click at [374, 119] on img at bounding box center [412, 125] width 456 height 256
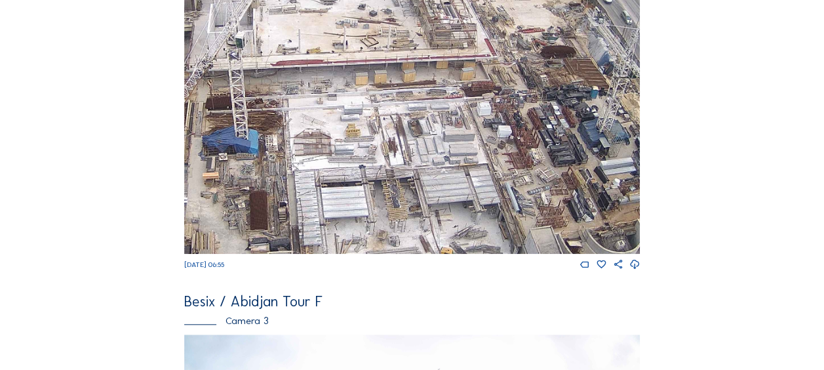
drag, startPoint x: 428, startPoint y: 111, endPoint x: 280, endPoint y: 177, distance: 162.0
click at [280, 177] on img at bounding box center [412, 125] width 456 height 256
